Goal: Book appointment/travel/reservation

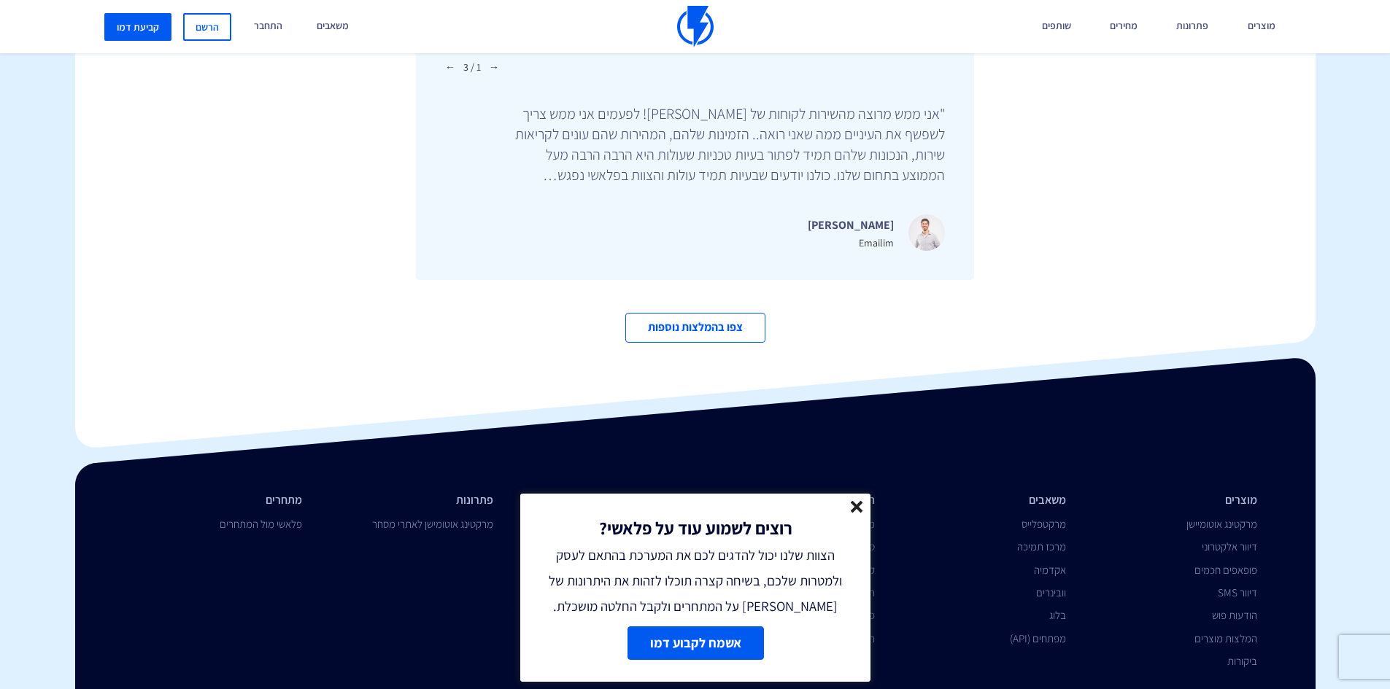
scroll to position [4945, 0]
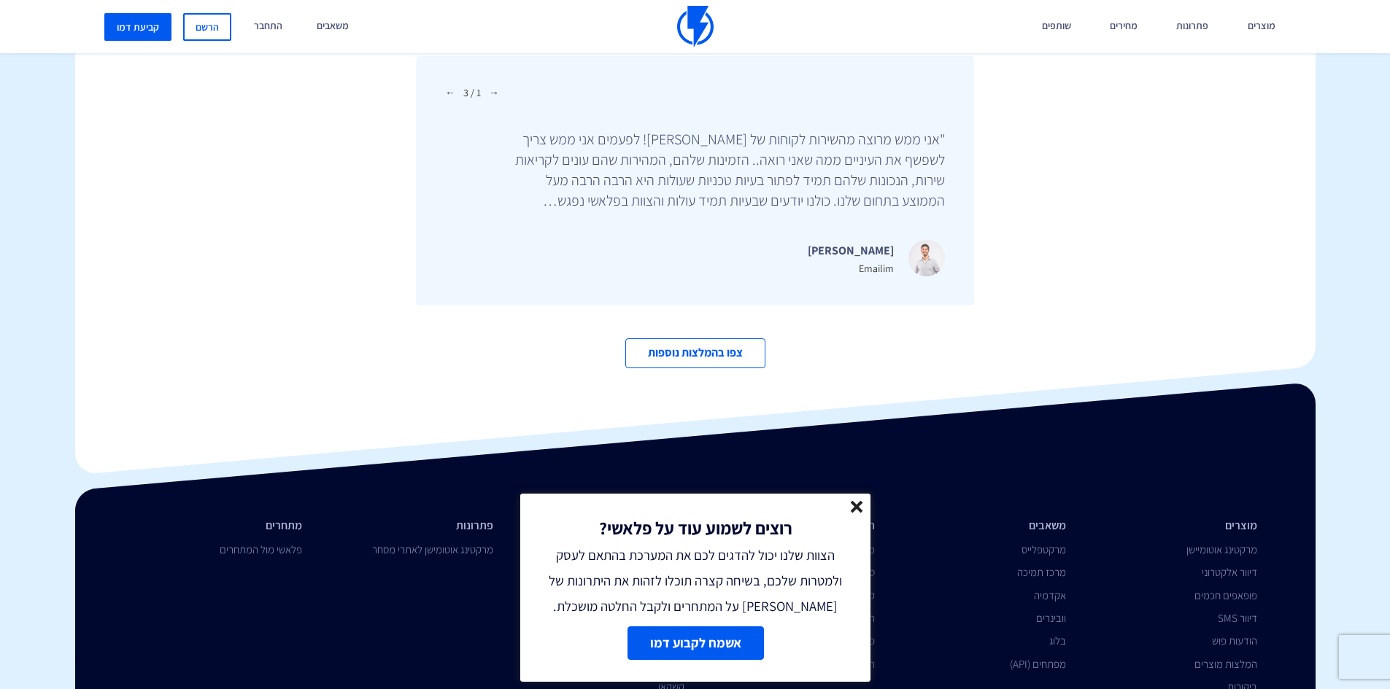
click at [854, 511] on icon at bounding box center [857, 507] width 12 height 12
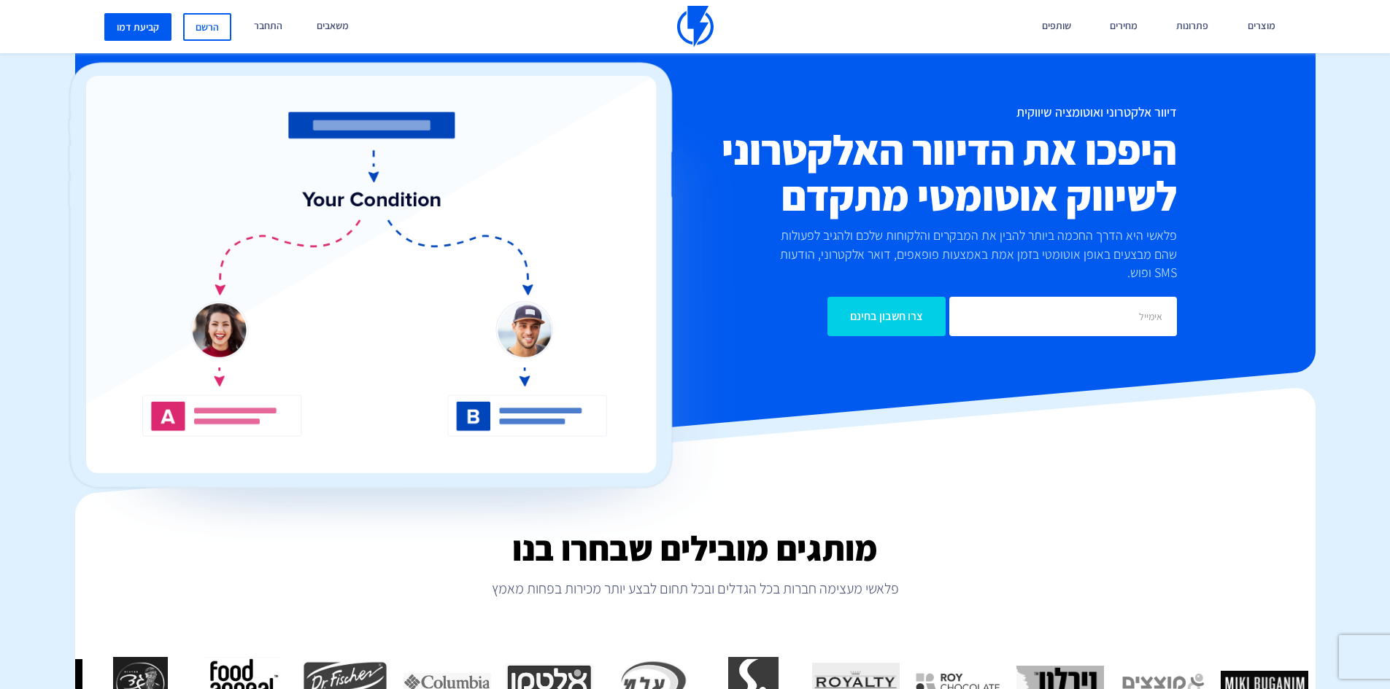
scroll to position [0, 0]
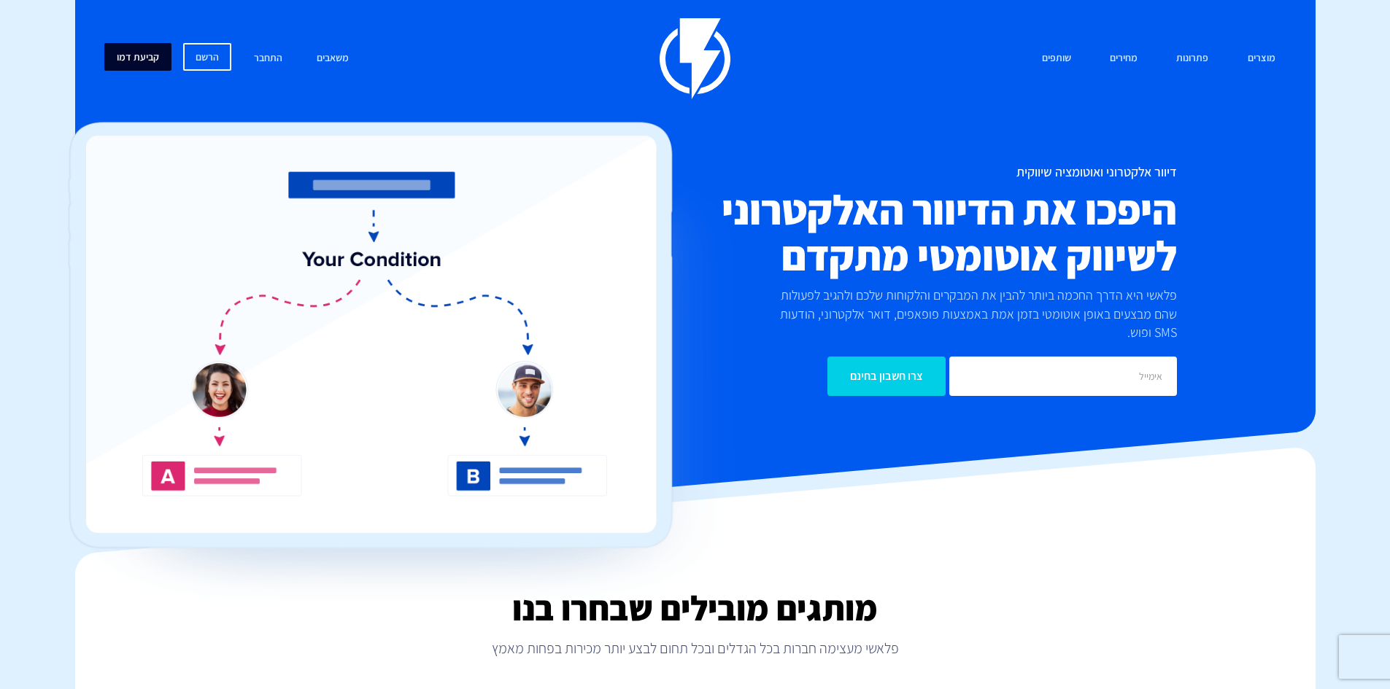
click at [144, 63] on link "קביעת דמו" at bounding box center [137, 57] width 67 height 28
